Goal: Transaction & Acquisition: Subscribe to service/newsletter

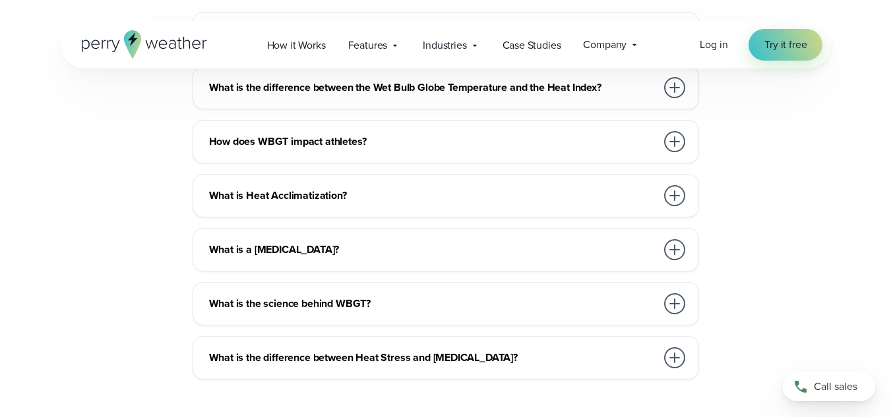
scroll to position [2241, 0]
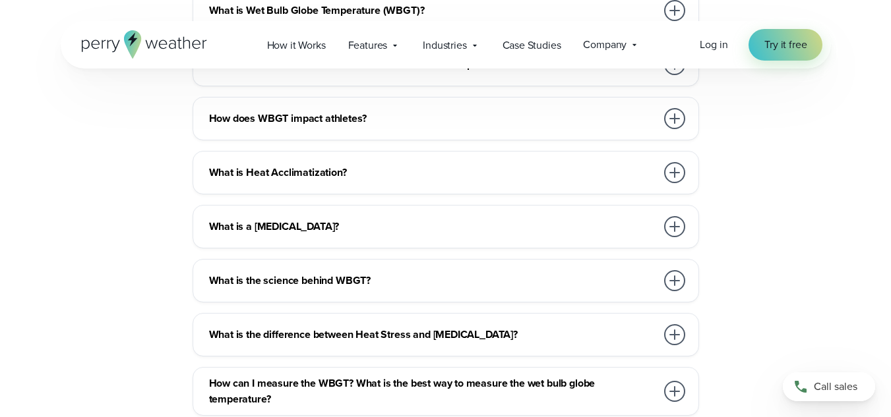
click at [432, 73] on h3 "What is the difference between the Wet Bulb Globe Temperature and the Heat Inde…" at bounding box center [432, 65] width 447 height 16
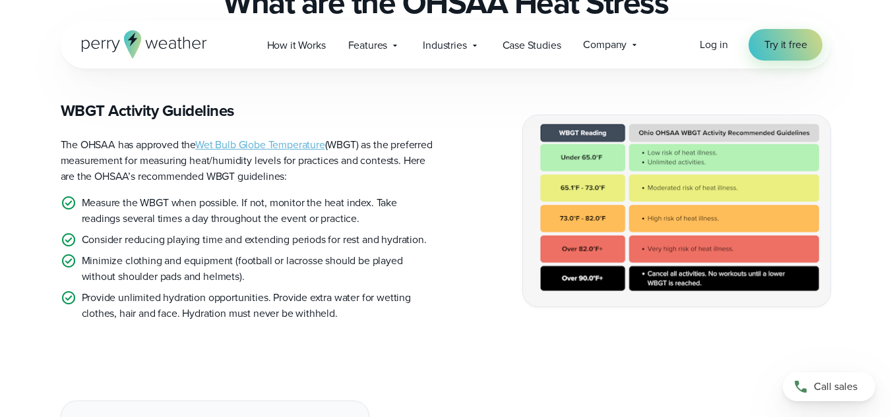
scroll to position [66, 0]
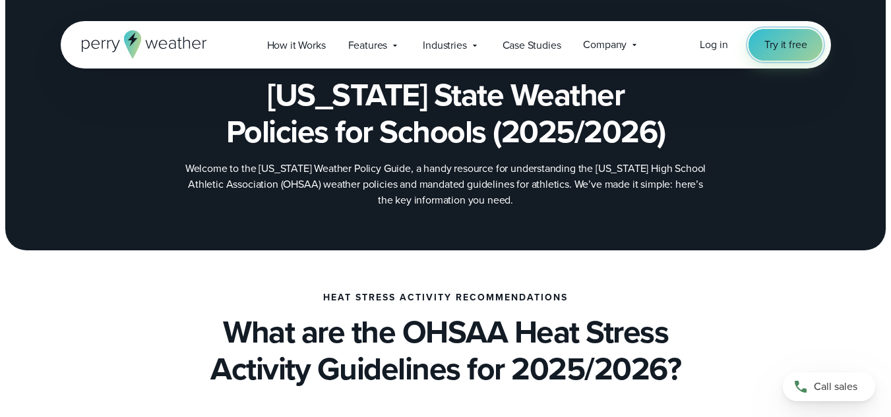
click at [782, 36] on link "Try it free" at bounding box center [785, 45] width 74 height 32
